Goal: Transaction & Acquisition: Purchase product/service

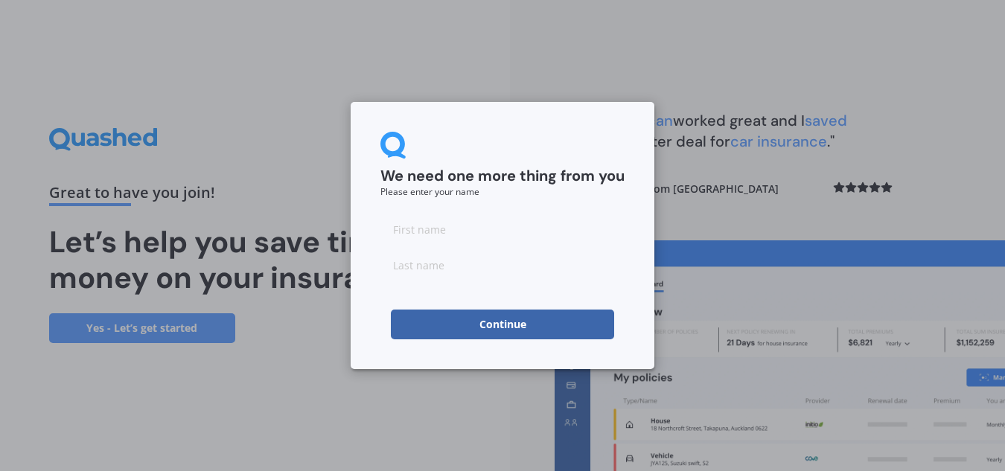
click at [421, 234] on input at bounding box center [502, 229] width 244 height 30
click at [401, 228] on input at bounding box center [502, 229] width 244 height 30
type input "[PERSON_NAME]"
click at [418, 322] on button "Continue" at bounding box center [502, 325] width 223 height 30
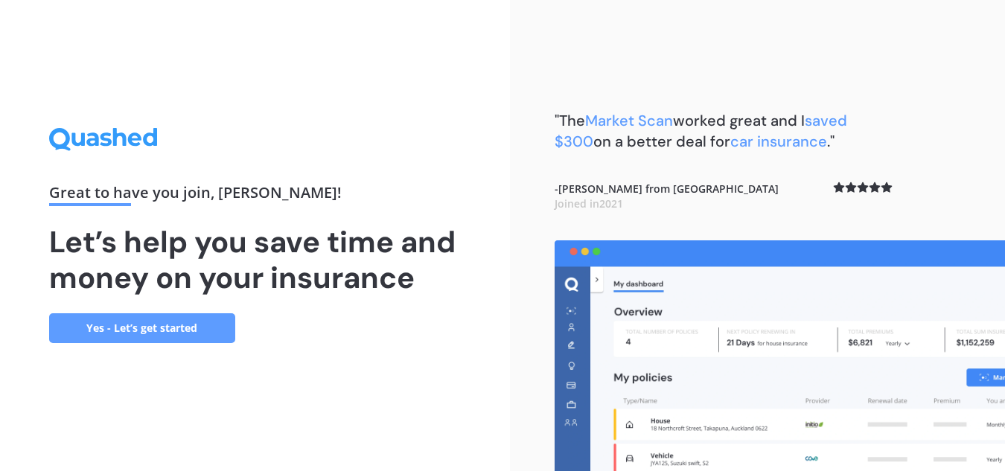
click at [159, 327] on link "Yes - Let’s get started" at bounding box center [142, 328] width 186 height 30
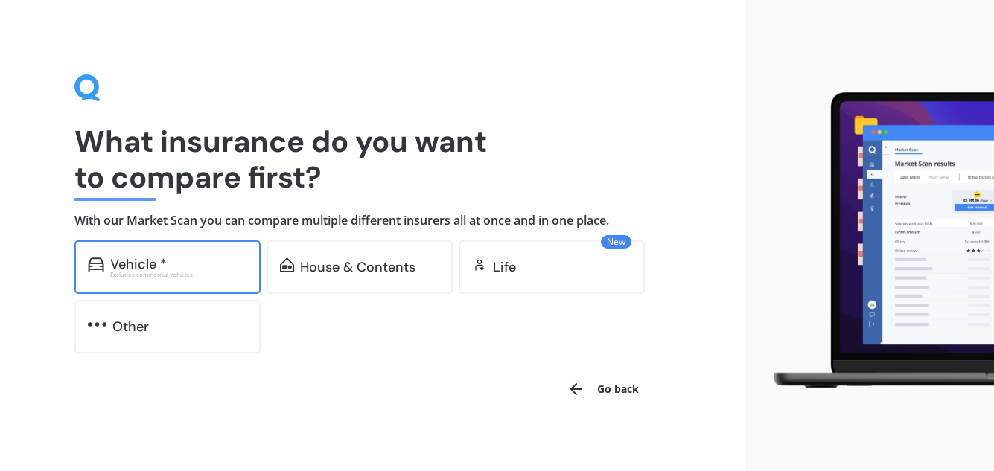
click at [194, 266] on div "Vehicle *" at bounding box center [178, 264] width 137 height 15
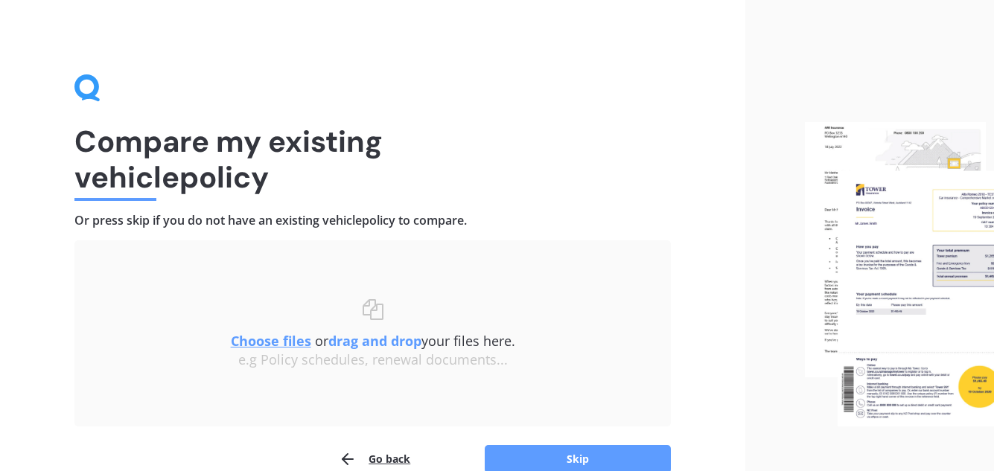
scroll to position [74, 0]
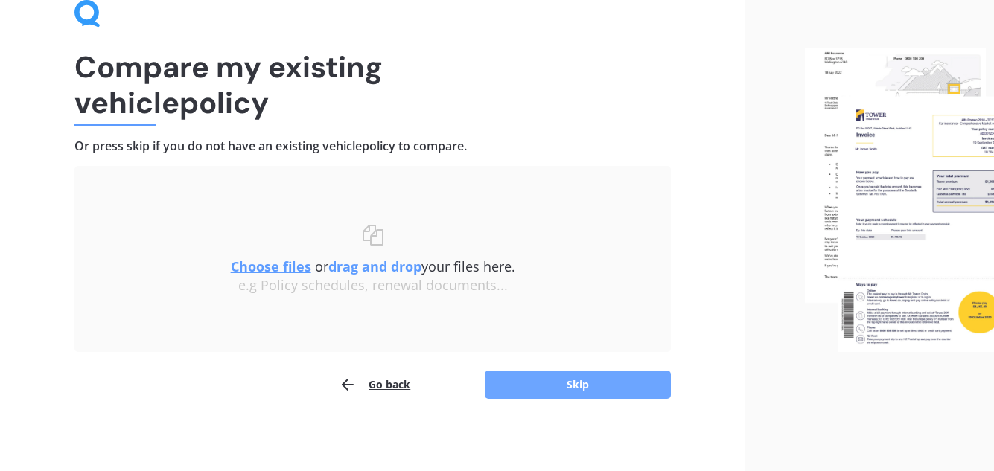
click at [613, 388] on button "Skip" at bounding box center [578, 385] width 186 height 28
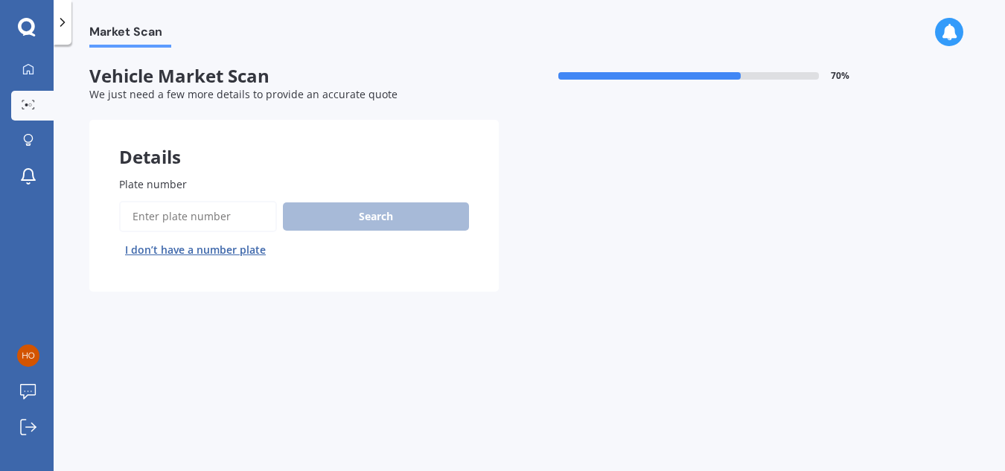
click at [190, 222] on input "Plate number" at bounding box center [198, 216] width 158 height 31
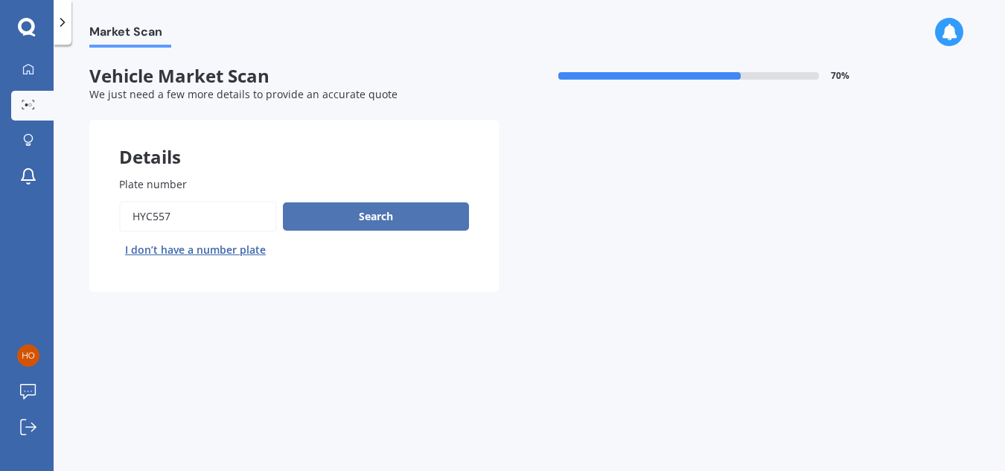
type input "hyc557"
click at [351, 216] on button "Search" at bounding box center [376, 216] width 186 height 28
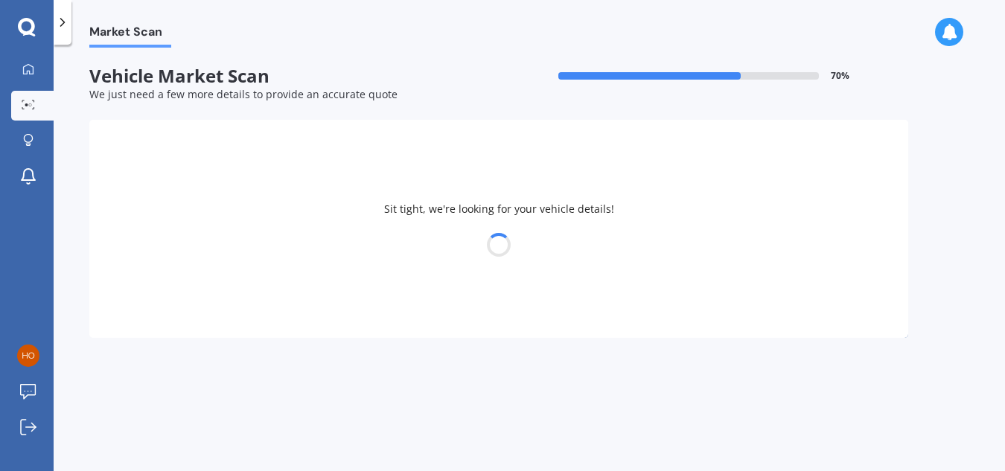
select select "MAZDA"
select select "AXELA"
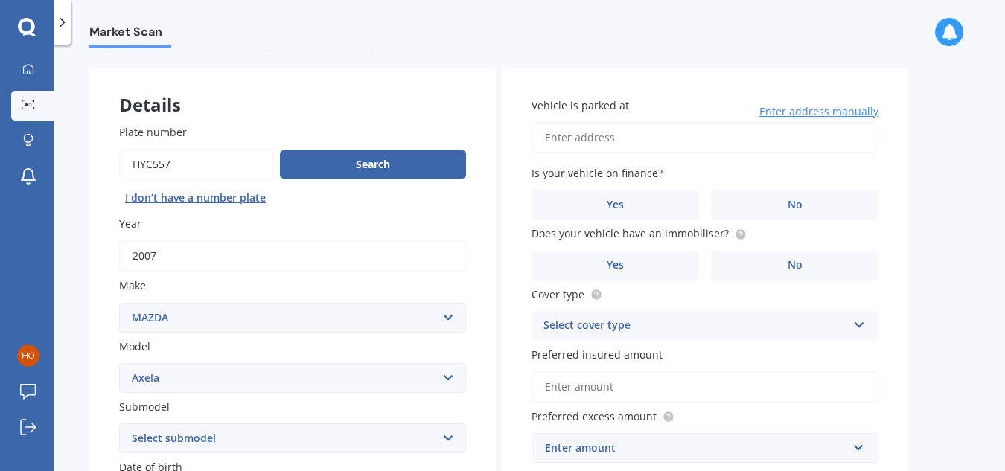
scroll to position [149, 0]
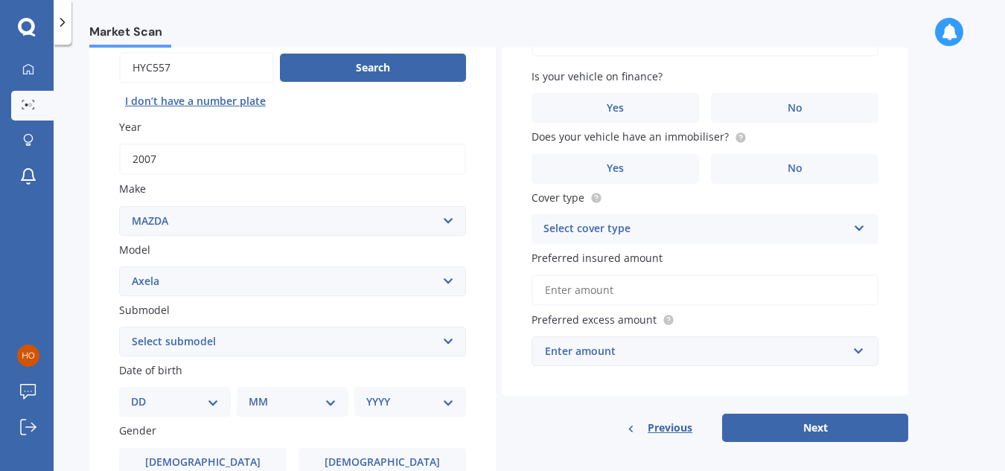
click at [160, 403] on select "DD 01 02 03 04 05 06 07 08 09 10 11 12 13 14 15 16 17 18 19 20 21 22 23 24 25 2…" at bounding box center [175, 402] width 88 height 16
select select "22"
click at [143, 394] on select "DD 01 02 03 04 05 06 07 08 09 10 11 12 13 14 15 16 17 18 19 20 21 22 23 24 25 2…" at bounding box center [175, 402] width 88 height 16
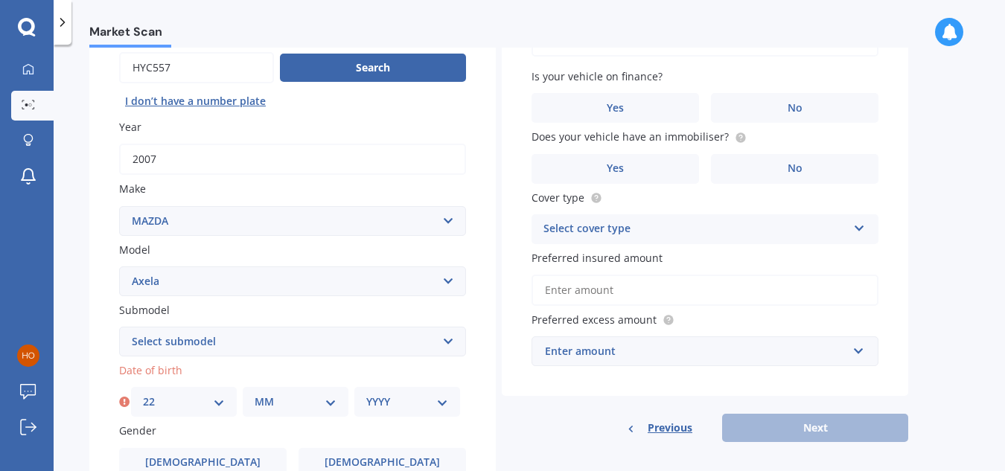
click at [255, 401] on select "MM 01 02 03 04 05 06 07 08 09 10 11 12" at bounding box center [296, 402] width 82 height 16
click at [255, 394] on select "MM 01 02 03 04 05 06 07 08 09 10 11 12" at bounding box center [296, 402] width 82 height 16
click at [278, 398] on select "MM 01 02 03 04 05 06 07 08 09 10 11 12" at bounding box center [296, 402] width 82 height 16
select select "11"
click at [255, 394] on select "MM 01 02 03 04 05 06 07 08 09 10 11 12" at bounding box center [296, 402] width 82 height 16
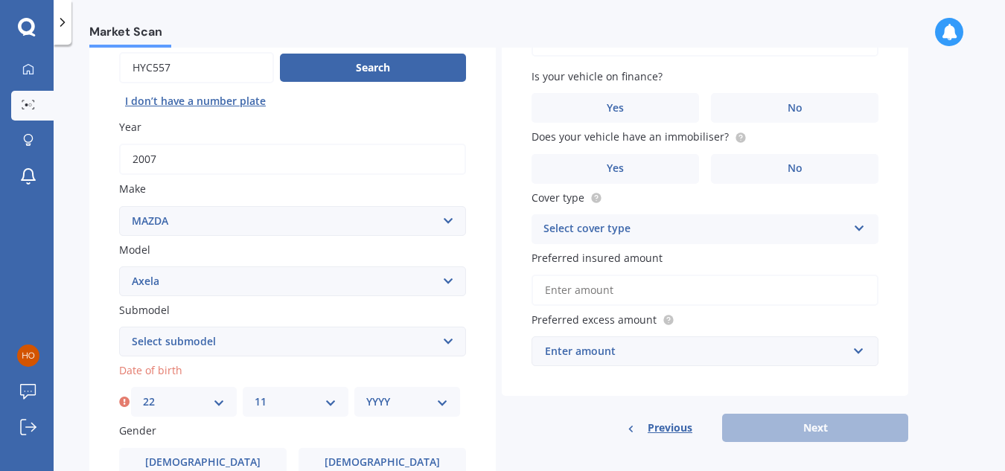
click at [383, 402] on select "YYYY 2025 2024 2023 2022 2021 2020 2019 2018 2017 2016 2015 2014 2013 2012 2011…" at bounding box center [407, 402] width 82 height 16
select select "2004"
click at [366, 394] on select "YYYY 2025 2024 2023 2022 2021 2020 2019 2018 2017 2016 2015 2014 2013 2012 2011…" at bounding box center [407, 402] width 82 height 16
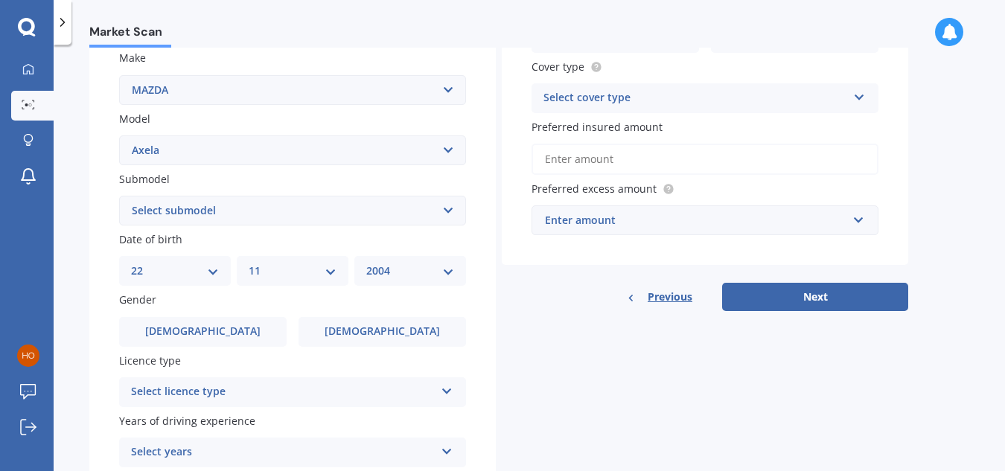
scroll to position [298, 0]
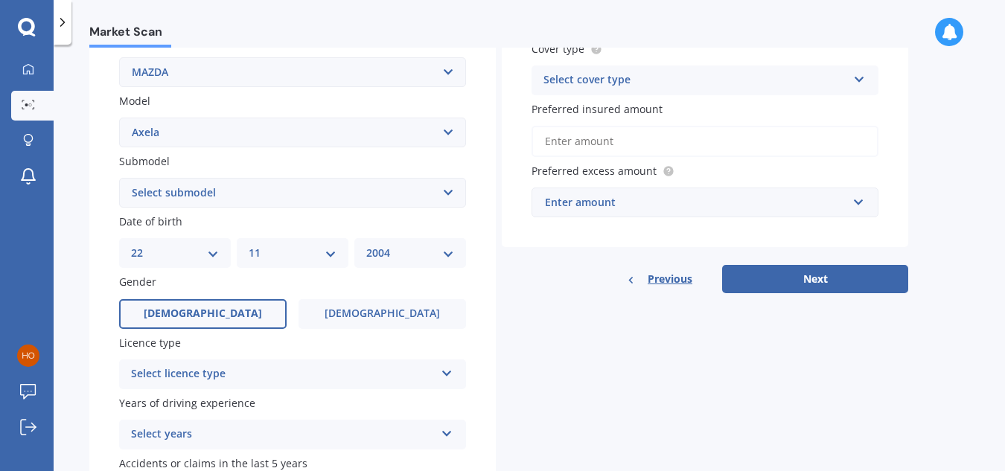
click at [226, 316] on label "[DEMOGRAPHIC_DATA]" at bounding box center [202, 314] width 167 height 30
click at [0, 0] on input "[DEMOGRAPHIC_DATA]" at bounding box center [0, 0] width 0 height 0
click at [220, 371] on div "Select licence type" at bounding box center [283, 374] width 304 height 18
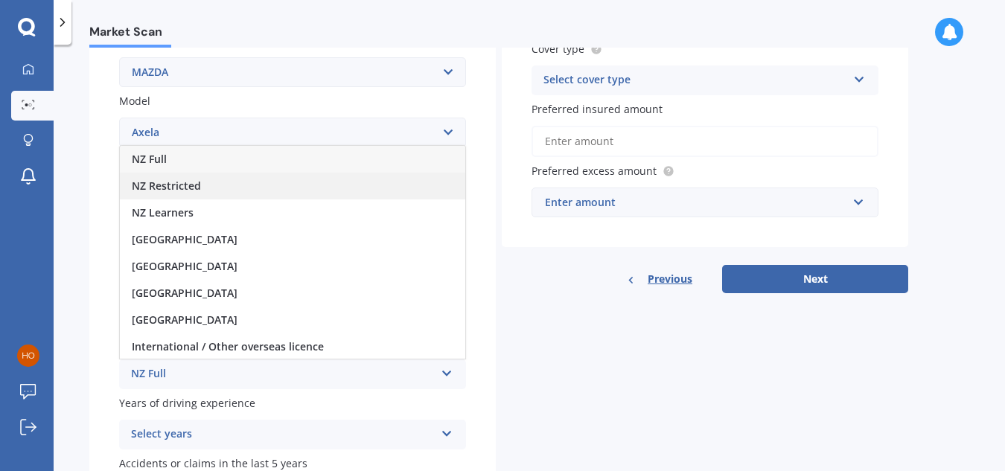
click at [169, 183] on span "NZ Restricted" at bounding box center [166, 186] width 69 height 14
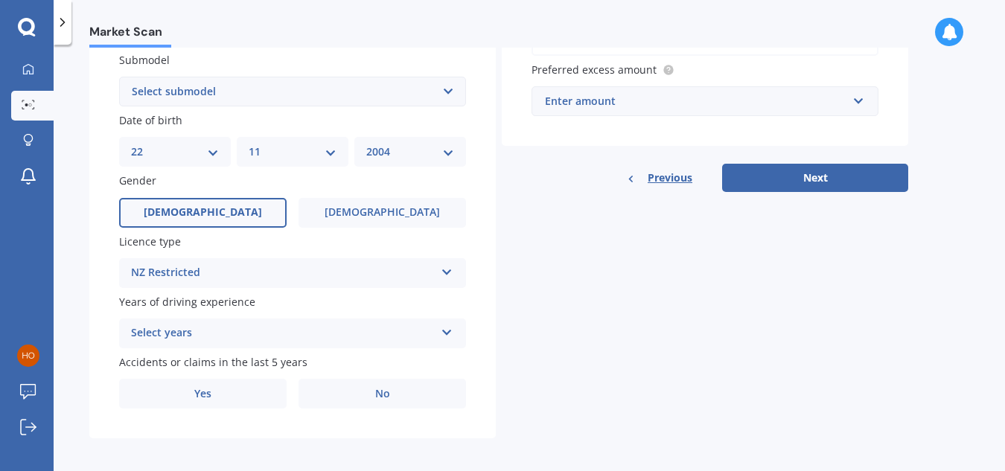
scroll to position [405, 0]
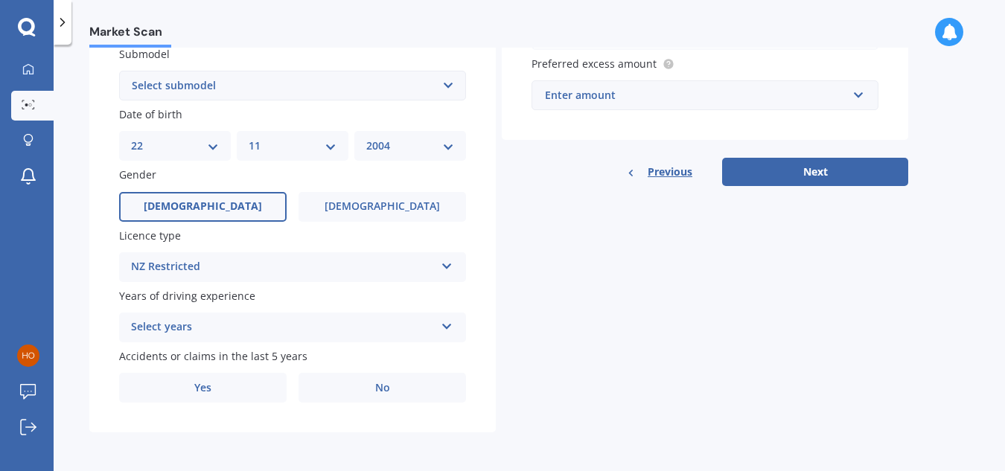
click at [202, 269] on div "NZ Restricted" at bounding box center [283, 267] width 304 height 18
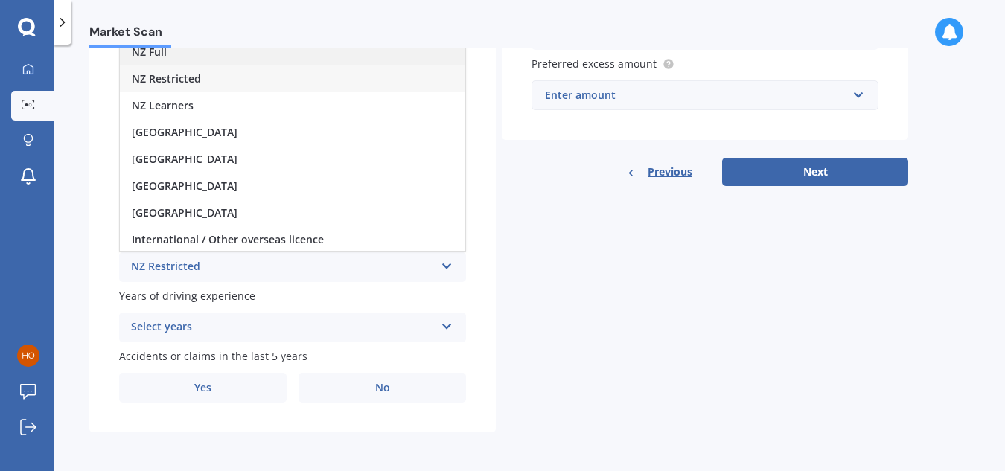
click at [179, 62] on div "NZ Full" at bounding box center [292, 52] width 345 height 27
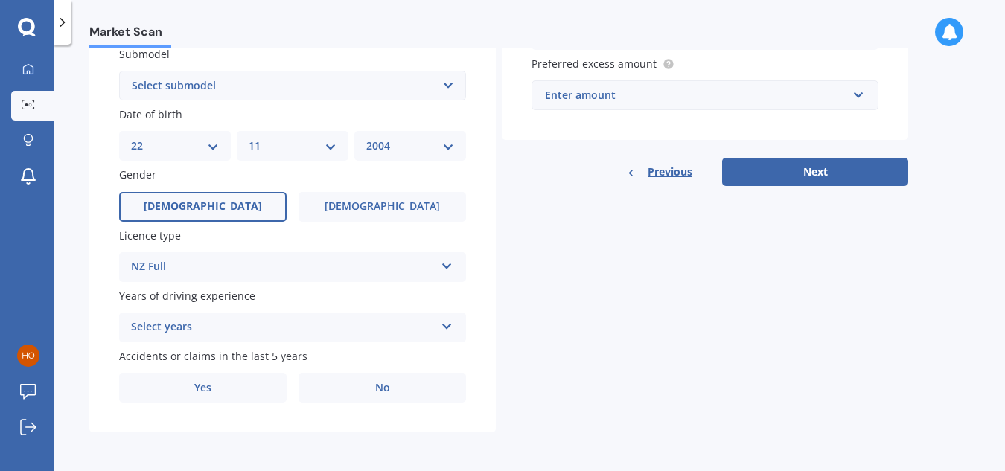
click at [197, 315] on div "Select years 5 or more years 4 years 3 years 2 years 1 year" at bounding box center [292, 328] width 347 height 30
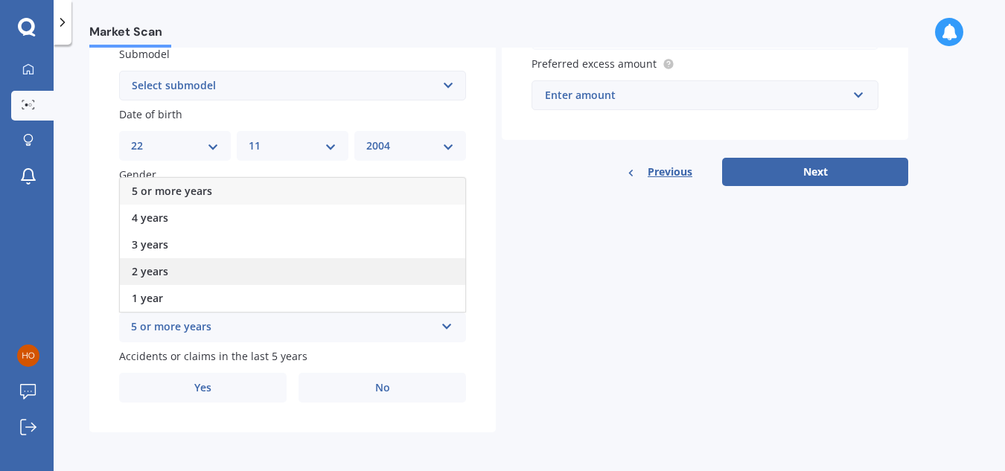
click at [159, 268] on span "2 years" at bounding box center [150, 271] width 36 height 14
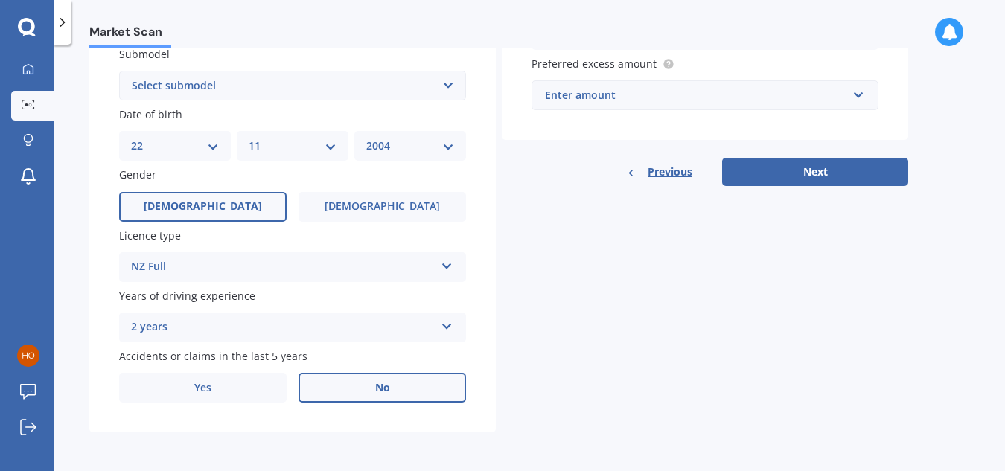
click at [421, 394] on label "No" at bounding box center [381, 388] width 167 height 30
click at [0, 0] on input "No" at bounding box center [0, 0] width 0 height 0
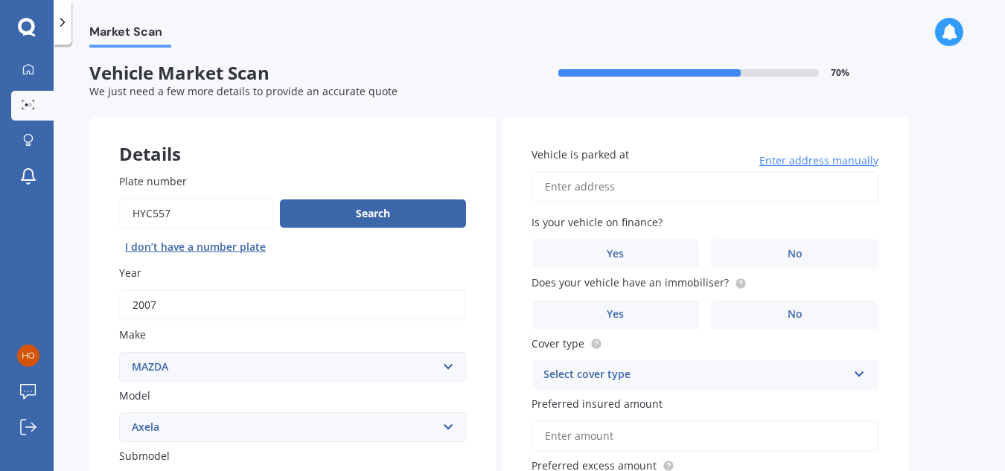
scroll to position [0, 0]
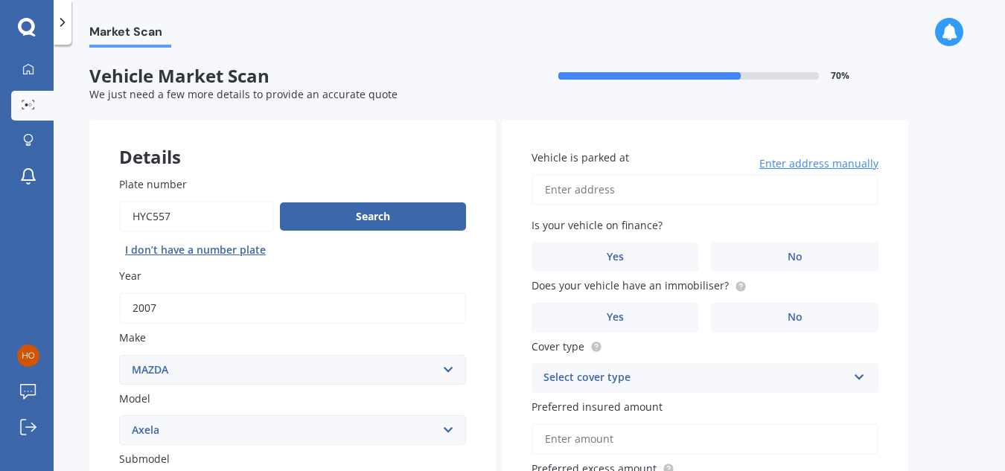
click at [666, 189] on input "Vehicle is parked at" at bounding box center [704, 189] width 347 height 31
click at [680, 182] on input "[STREET_ADDRESS][PERSON_NAME]" at bounding box center [704, 189] width 347 height 31
type input "[STREET_ADDRESS][PERSON_NAME]"
drag, startPoint x: 543, startPoint y: 182, endPoint x: 1010, endPoint y: 274, distance: 475.7
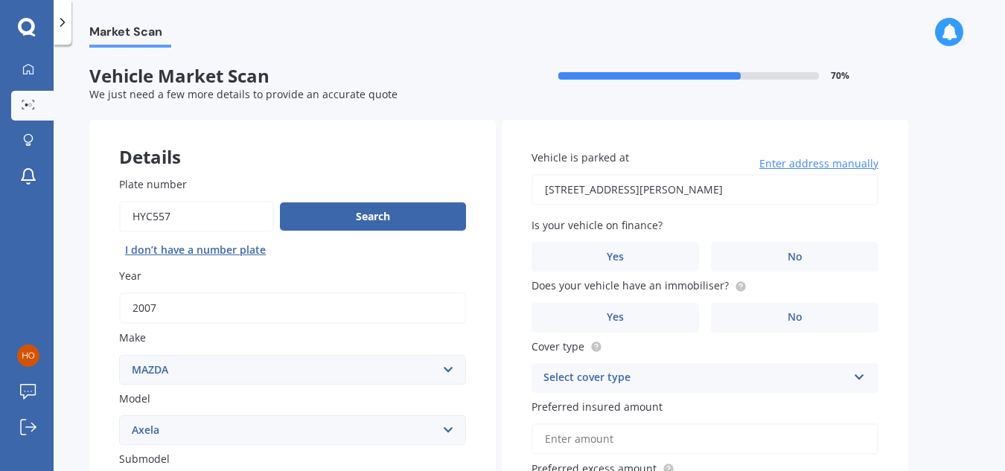
click at [1004, 274] on html "My Dashboard Market Scan Explore insurance Notifications [PERSON_NAME] Submit f…" at bounding box center [502, 235] width 1005 height 471
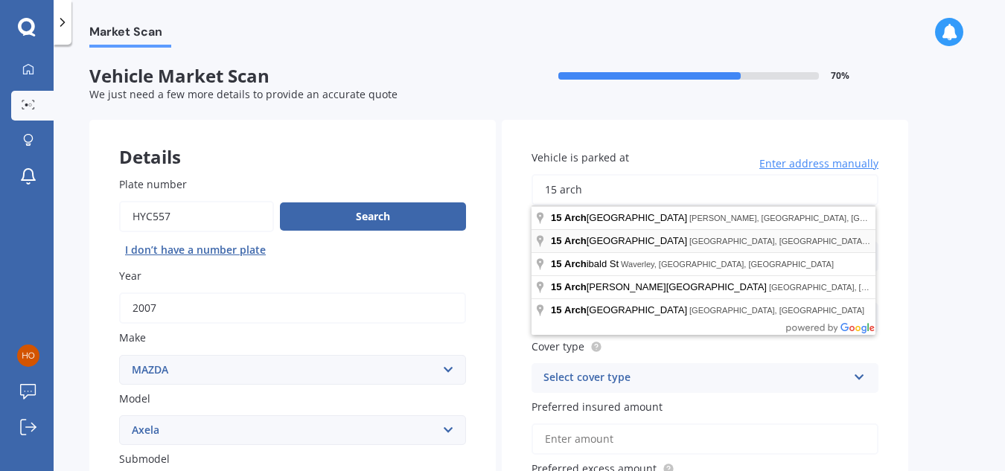
type input "[STREET_ADDRESS][PERSON_NAME]"
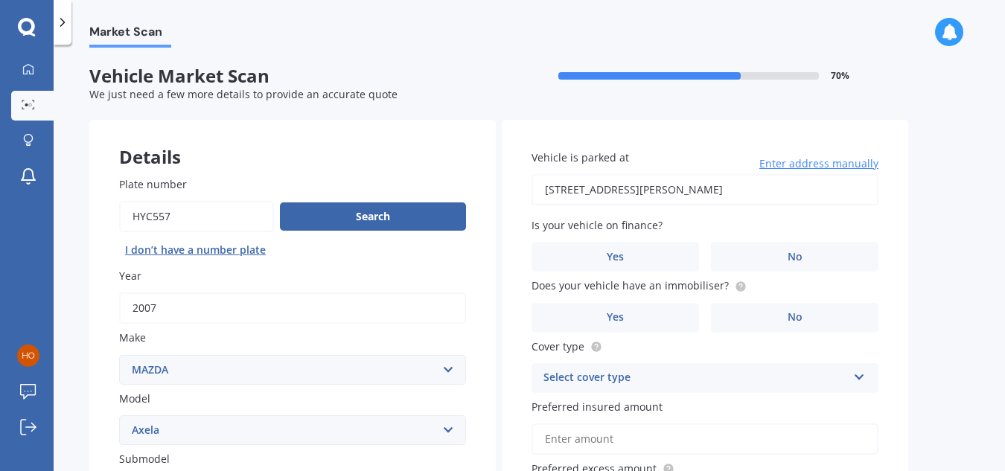
click at [964, 324] on div "Market Scan Vehicle Market Scan 70 % We just need a few more details to provide…" at bounding box center [529, 261] width 951 height 427
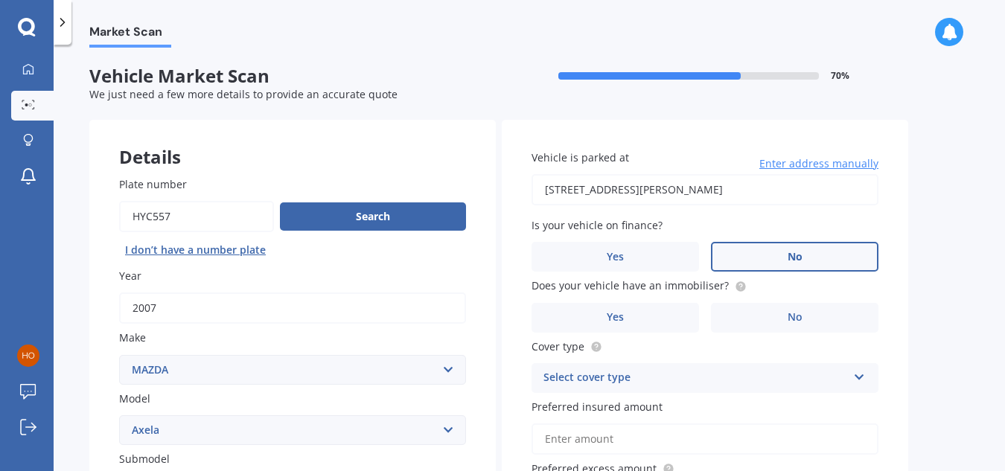
click at [796, 261] on span "No" at bounding box center [795, 257] width 15 height 13
click at [0, 0] on input "No" at bounding box center [0, 0] width 0 height 0
click at [788, 320] on span "No" at bounding box center [795, 317] width 15 height 13
click at [0, 0] on input "No" at bounding box center [0, 0] width 0 height 0
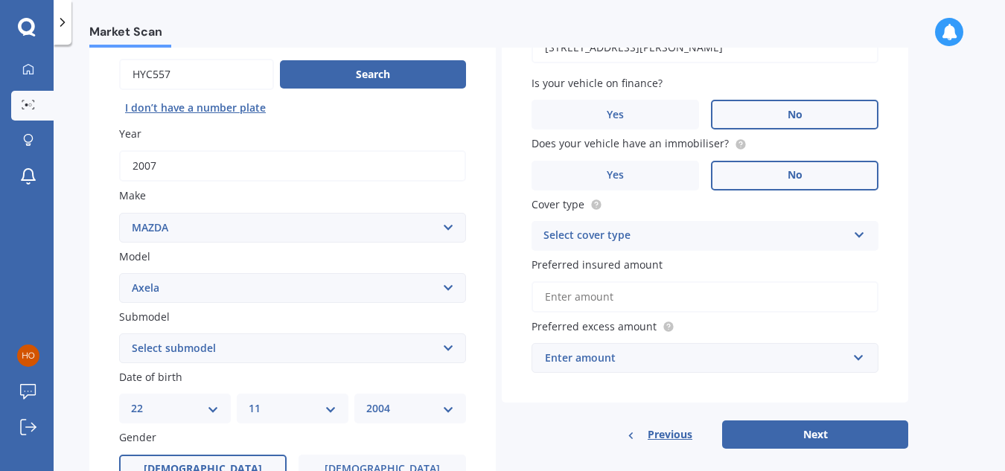
scroll to position [149, 0]
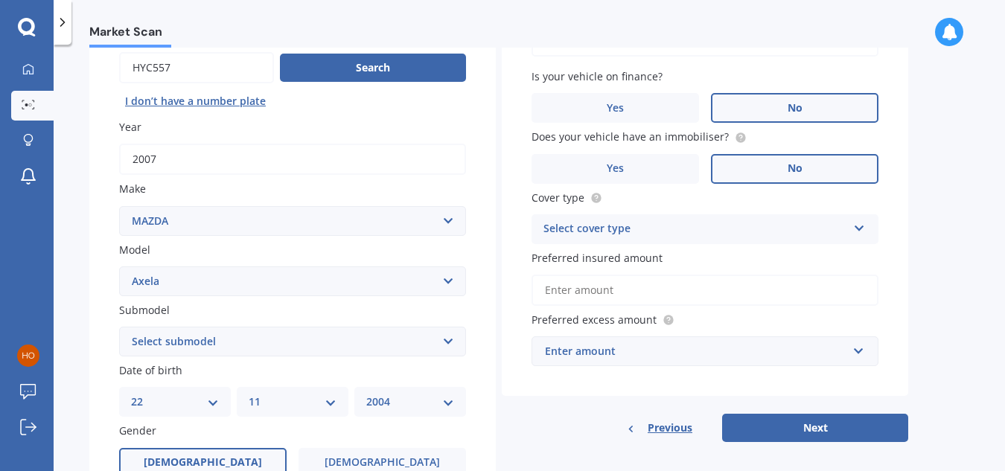
click at [640, 224] on div "Select cover type" at bounding box center [695, 229] width 304 height 18
click at [612, 266] on div "Comprehensive" at bounding box center [704, 258] width 345 height 27
click at [596, 288] on input "Preferred insured amount" at bounding box center [704, 290] width 347 height 31
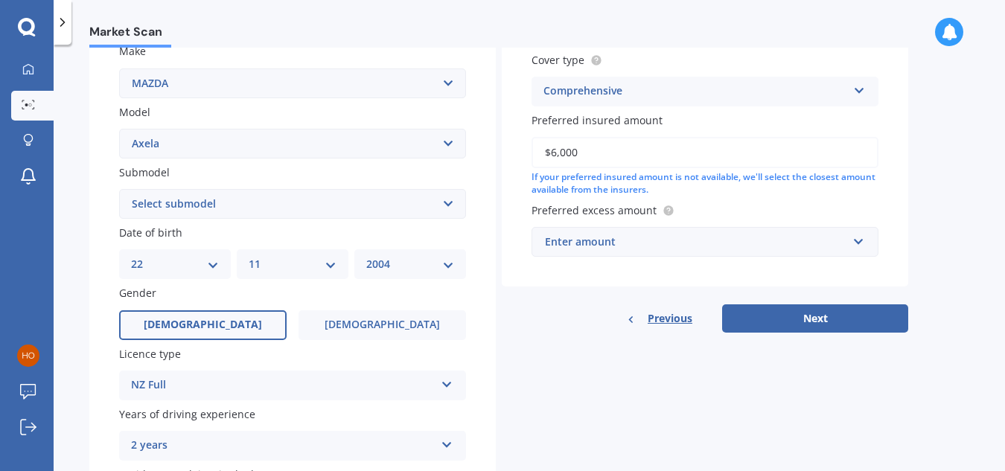
scroll to position [298, 0]
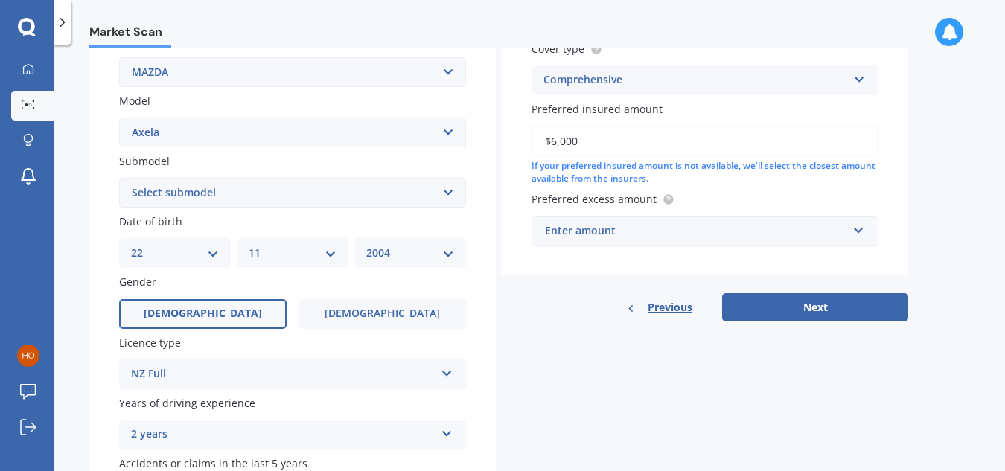
type input "$6,000"
click at [626, 227] on div "Enter amount" at bounding box center [696, 231] width 302 height 16
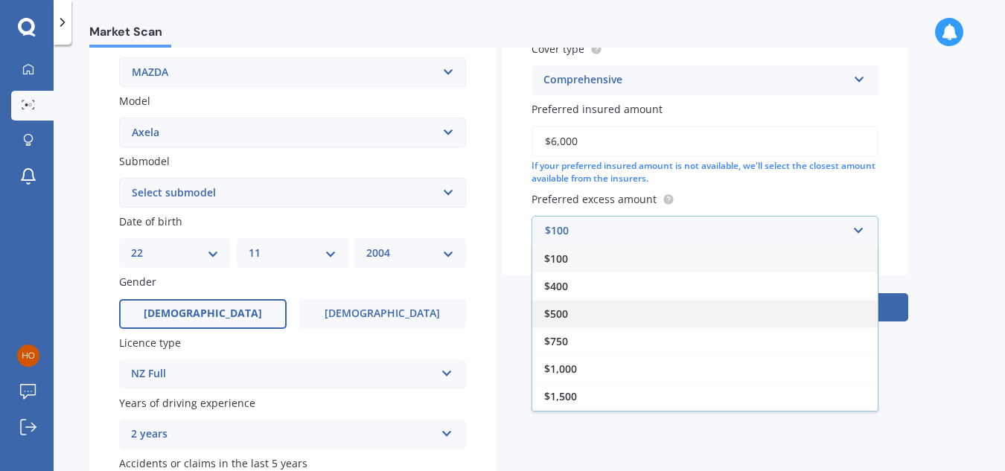
click at [554, 316] on span "$500" at bounding box center [556, 314] width 24 height 14
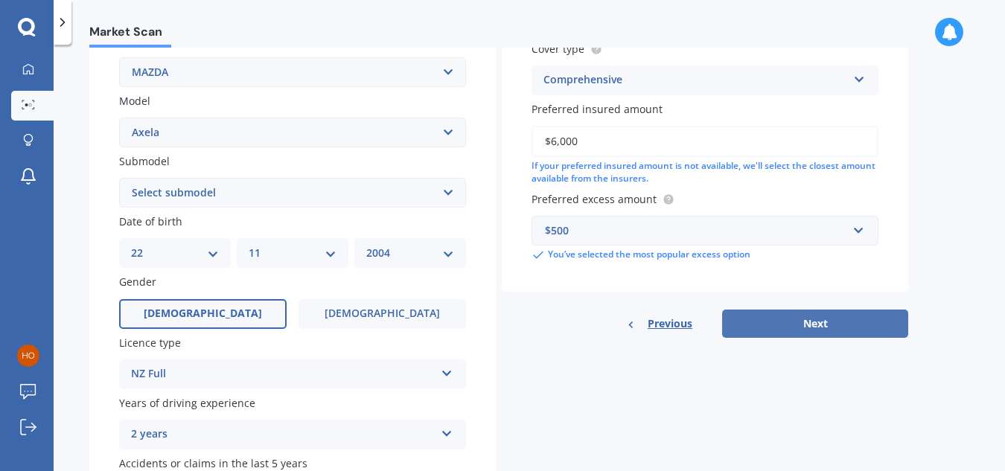
click at [882, 322] on button "Next" at bounding box center [815, 324] width 186 height 28
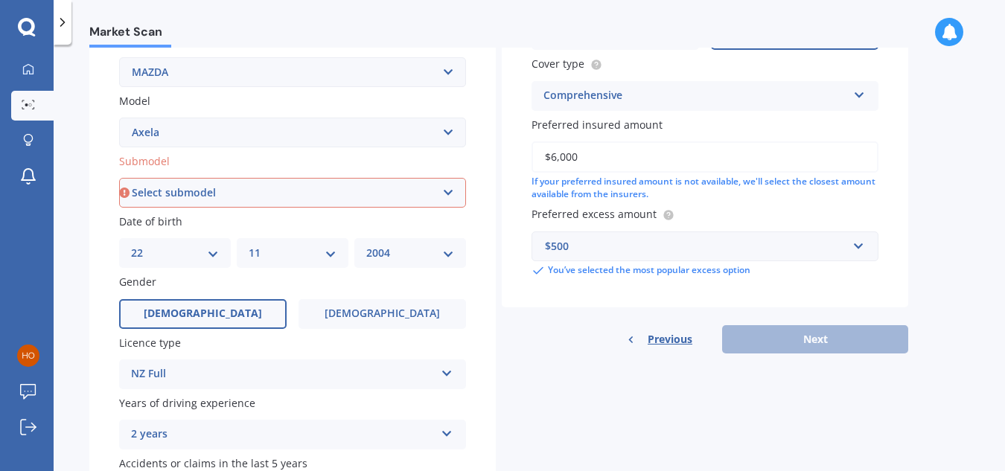
click at [170, 188] on select "Select submodel (All other) 2.3 Sporthatch 2.3 turbo Hatchback Hatchback turbo …" at bounding box center [292, 193] width 347 height 30
select select "HATCHBACK"
click at [119, 178] on select "Select submodel (All other) 2.3 Sporthatch 2.3 turbo Hatchback Hatchback turbo …" at bounding box center [292, 193] width 347 height 30
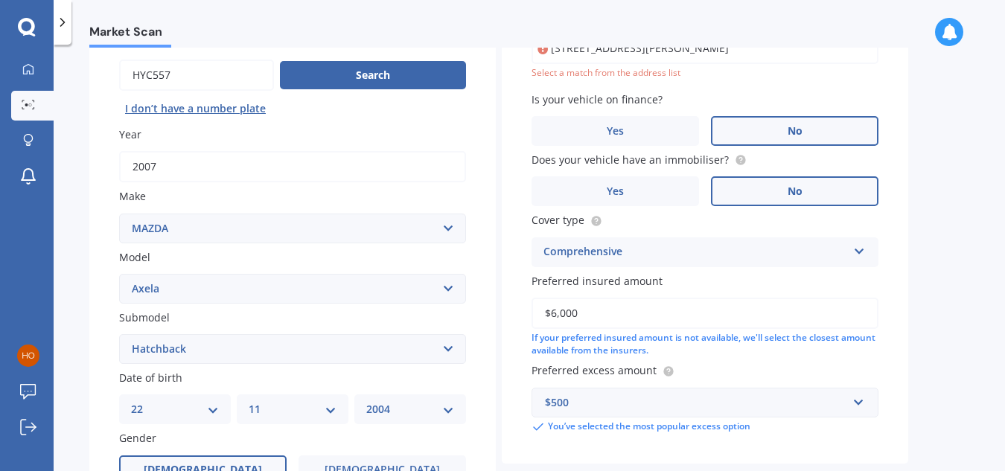
scroll to position [102, 0]
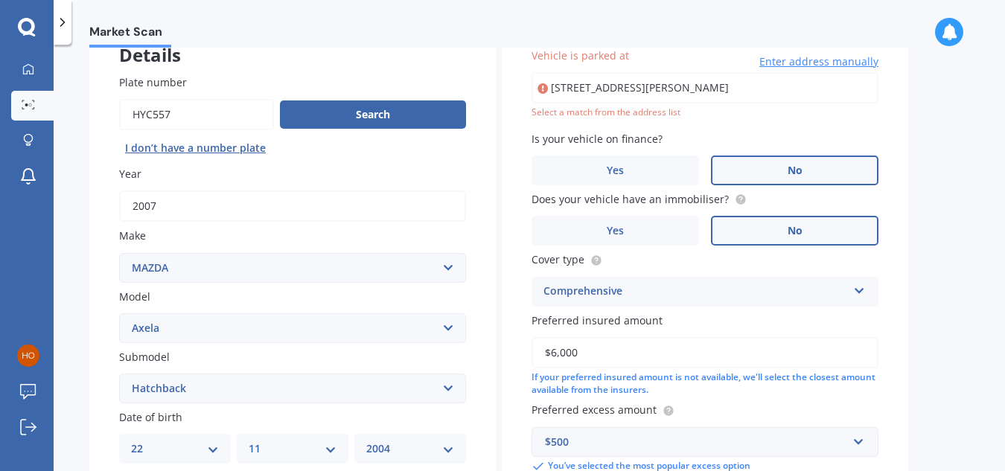
type input "[STREET_ADDRESS][PERSON_NAME]"
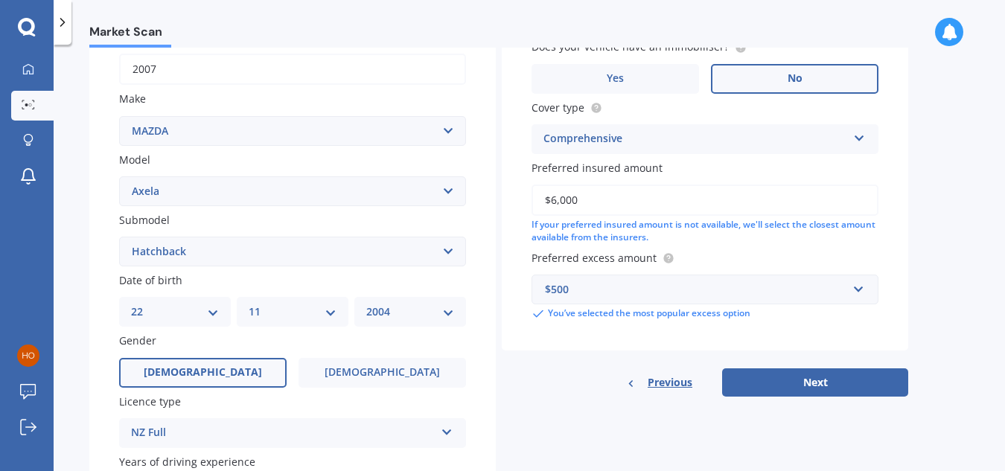
scroll to position [325, 0]
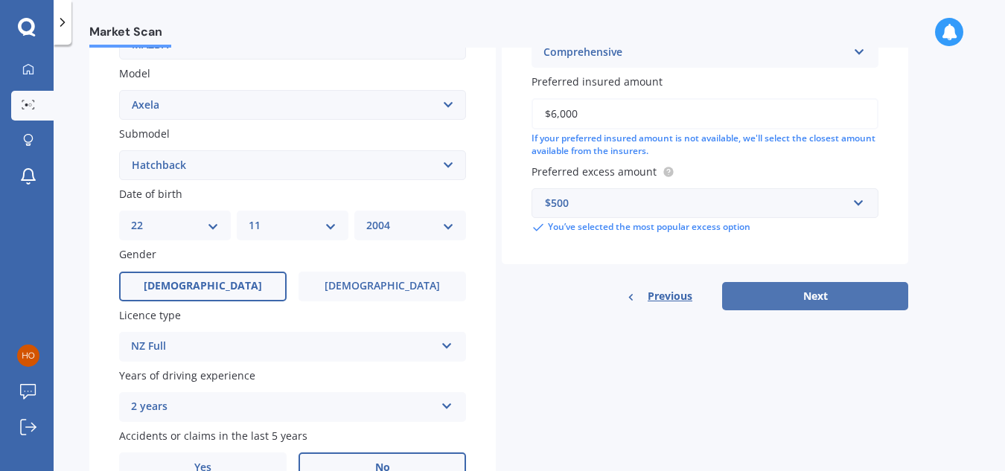
click at [866, 291] on button "Next" at bounding box center [815, 296] width 186 height 28
select select "22"
select select "11"
select select "2004"
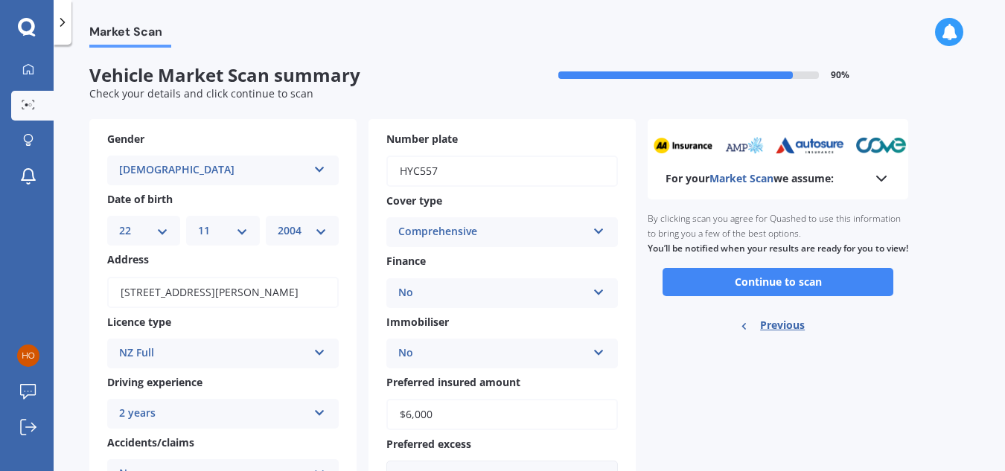
scroll to position [0, 0]
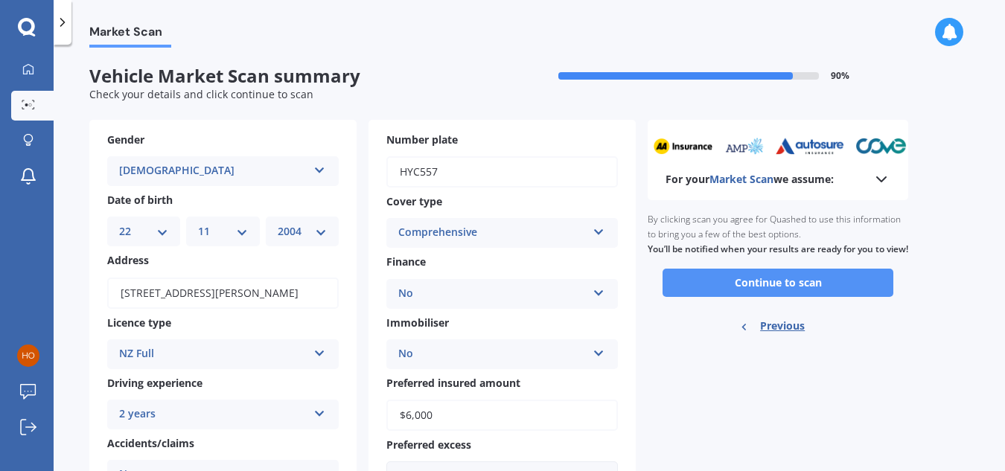
click at [706, 290] on button "Continue to scan" at bounding box center [777, 283] width 231 height 28
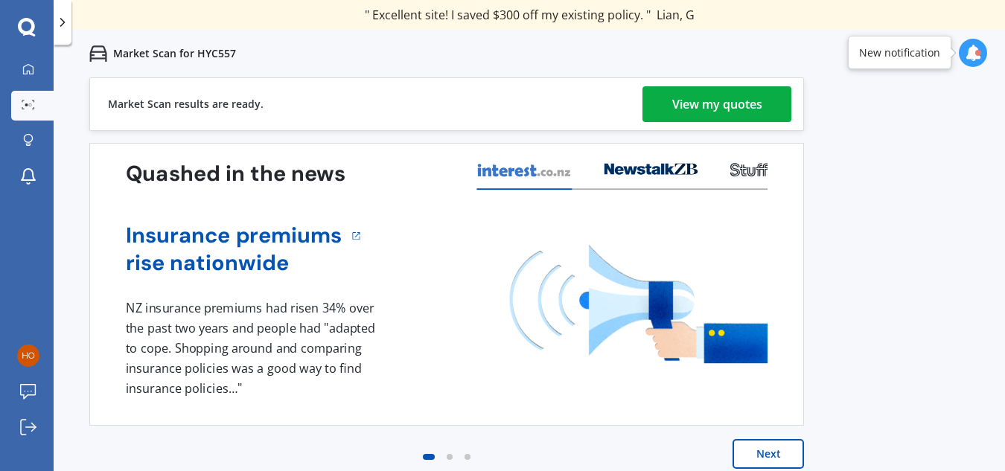
click at [737, 111] on div "View my quotes" at bounding box center [717, 104] width 90 height 36
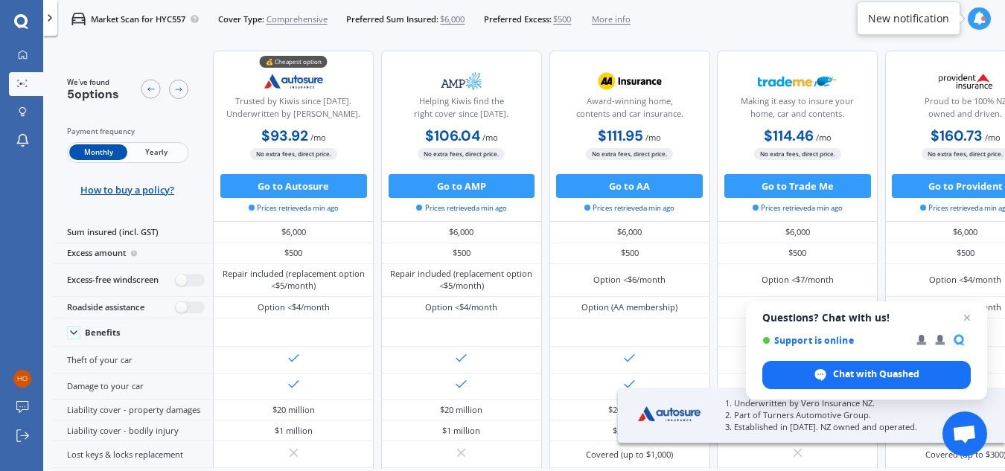
click at [156, 148] on span "Yearly" at bounding box center [156, 152] width 58 height 16
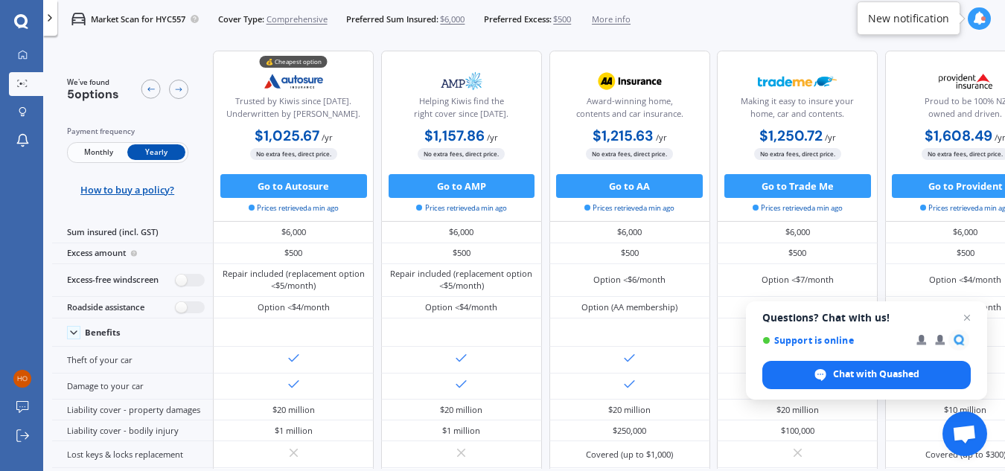
click at [96, 151] on span "Monthly" at bounding box center [98, 152] width 58 height 16
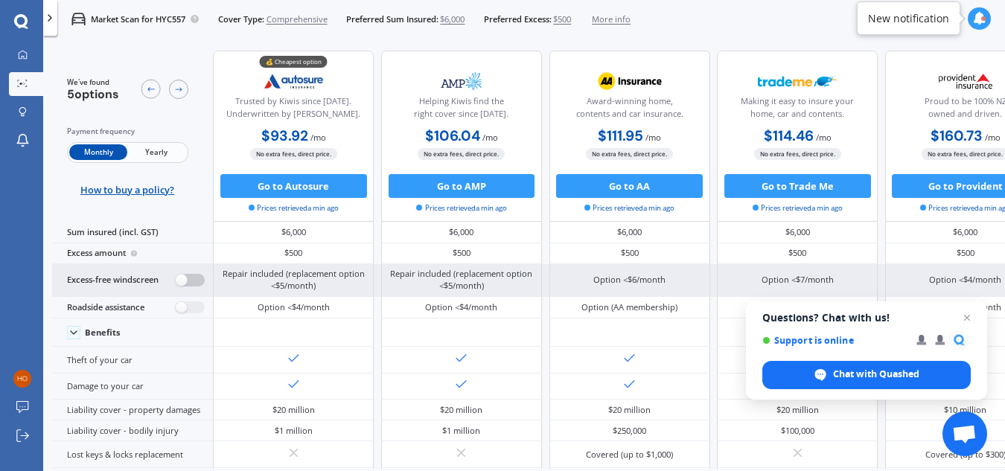
click at [180, 278] on label at bounding box center [190, 280] width 29 height 13
radio input "true"
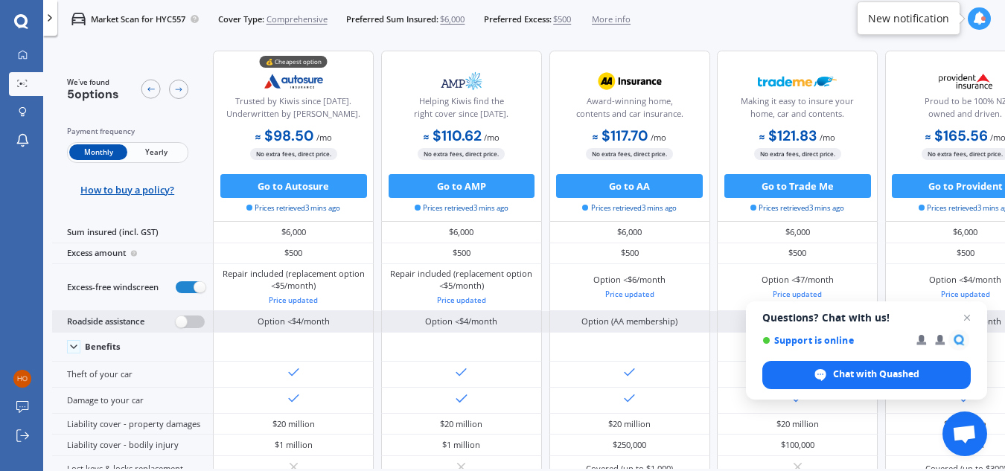
click at [182, 325] on label at bounding box center [190, 322] width 29 height 13
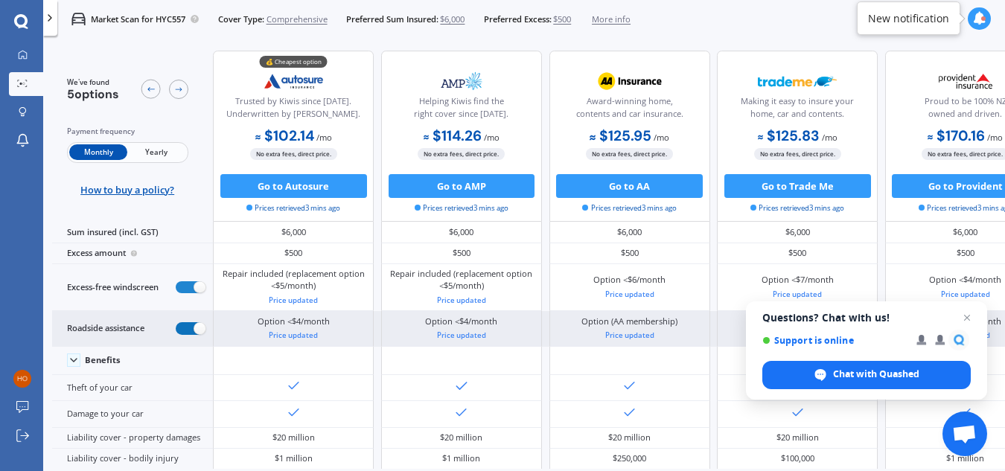
click at [182, 325] on label at bounding box center [190, 328] width 29 height 13
radio input "false"
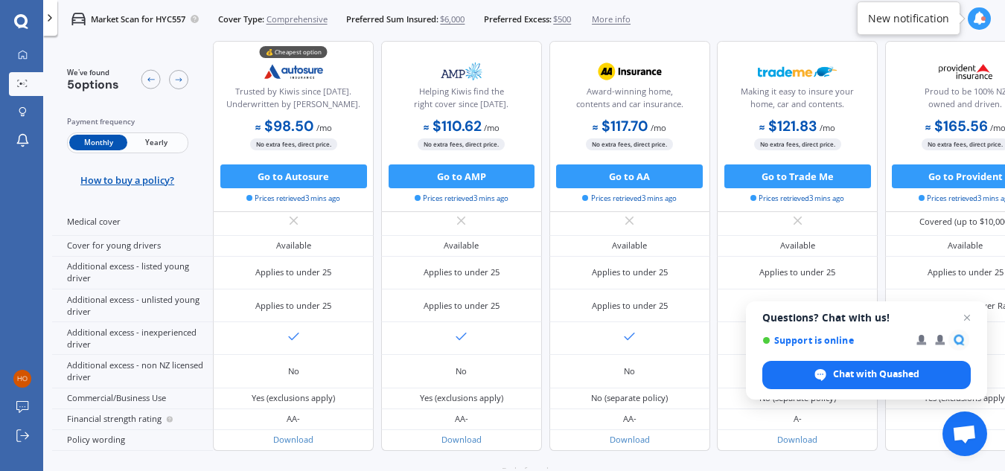
scroll to position [799, 0]
